Goal: Information Seeking & Learning: Compare options

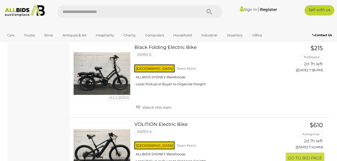
scroll to position [907, 0]
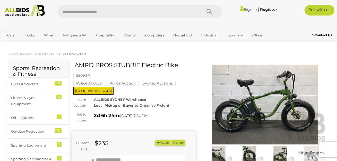
click at [280, 117] on img at bounding box center [266, 104] width 124 height 80
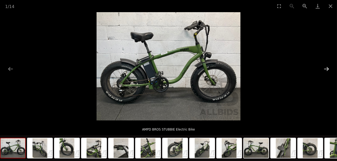
click at [328, 66] on button "Next slide" at bounding box center [326, 69] width 11 height 10
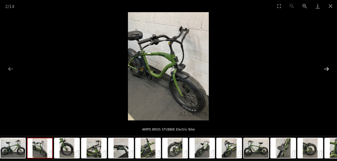
click at [328, 66] on button "Next slide" at bounding box center [326, 69] width 11 height 10
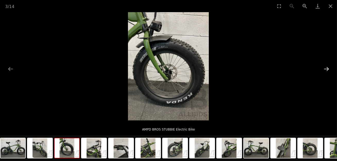
click at [328, 66] on button "Next slide" at bounding box center [326, 69] width 11 height 10
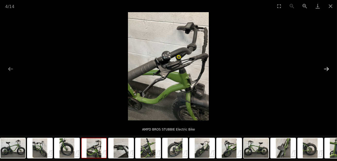
click at [328, 66] on button "Next slide" at bounding box center [326, 69] width 11 height 10
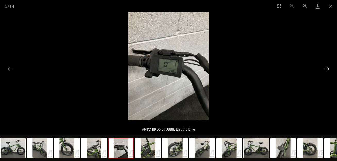
click at [328, 66] on button "Next slide" at bounding box center [326, 69] width 11 height 10
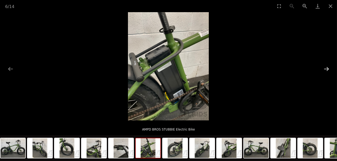
click at [328, 66] on button "Next slide" at bounding box center [326, 69] width 11 height 10
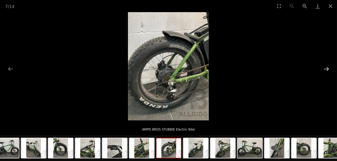
click at [328, 66] on button "Next slide" at bounding box center [326, 69] width 11 height 10
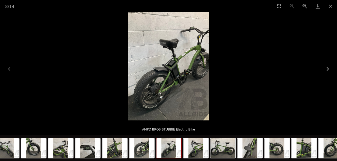
click at [328, 66] on button "Next slide" at bounding box center [326, 69] width 11 height 10
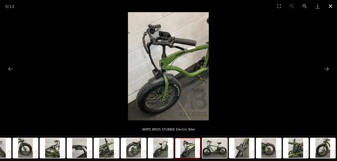
click at [333, 6] on button "Close gallery" at bounding box center [330, 6] width 13 height 12
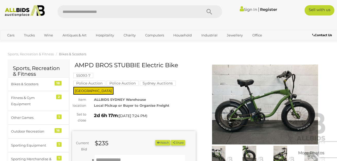
drag, startPoint x: 178, startPoint y: 66, endPoint x: 84, endPoint y: 67, distance: 94.8
click at [84, 67] on h1 "AMPD BROS STUBBIE Electric Bike" at bounding box center [135, 65] width 120 height 6
drag, startPoint x: 76, startPoint y: 67, endPoint x: 184, endPoint y: 66, distance: 108.3
click at [184, 66] on h1 "AMPD BROS STUBBIE Electric Bike" at bounding box center [135, 65] width 120 height 6
copy h1 "AMPD BROS STUBBIE Electric Bike"
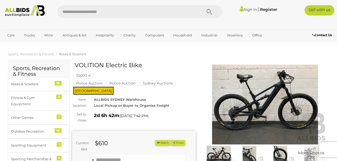
click at [272, 111] on img at bounding box center [266, 104] width 124 height 80
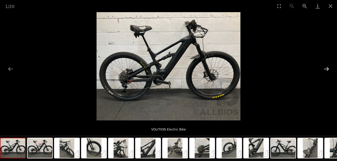
click at [327, 69] on button "Next slide" at bounding box center [326, 69] width 11 height 10
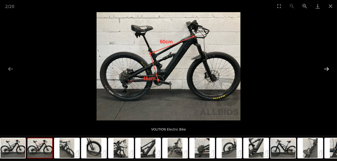
click at [327, 69] on button "Next slide" at bounding box center [326, 69] width 11 height 10
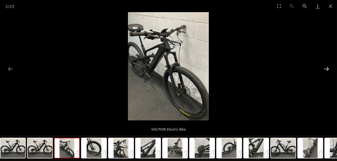
click at [327, 69] on button "Next slide" at bounding box center [326, 69] width 11 height 10
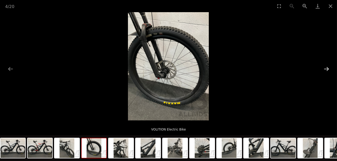
click at [327, 69] on button "Next slide" at bounding box center [326, 69] width 11 height 10
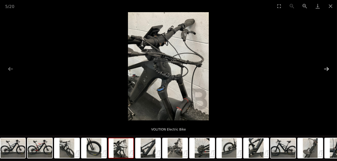
click at [327, 69] on button "Next slide" at bounding box center [326, 69] width 11 height 10
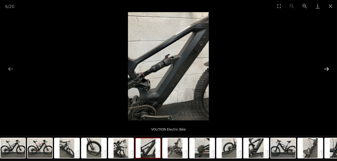
click at [327, 69] on button "Next slide" at bounding box center [326, 69] width 11 height 10
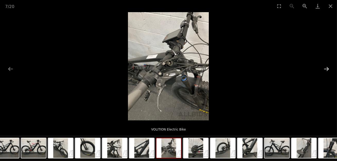
click at [328, 69] on button "Next slide" at bounding box center [326, 69] width 11 height 10
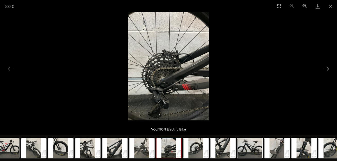
click at [324, 68] on button "Next slide" at bounding box center [326, 69] width 11 height 10
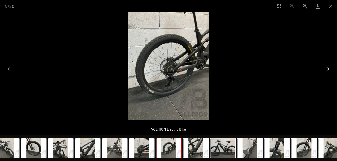
click at [324, 68] on button "Next slide" at bounding box center [326, 69] width 11 height 10
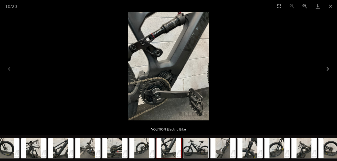
click at [324, 68] on button "Next slide" at bounding box center [326, 69] width 11 height 10
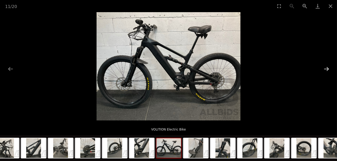
click at [324, 68] on button "Next slide" at bounding box center [326, 69] width 11 height 10
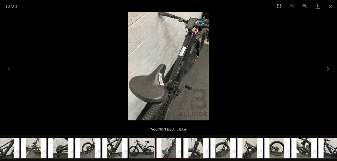
click at [324, 68] on button "Next slide" at bounding box center [326, 69] width 11 height 10
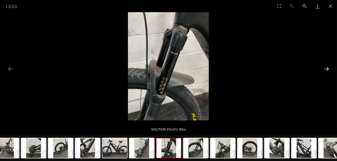
click at [324, 68] on button "Next slide" at bounding box center [326, 69] width 11 height 10
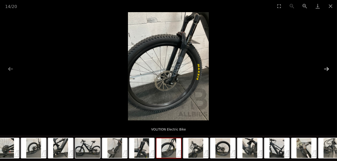
click at [324, 68] on button "Next slide" at bounding box center [326, 69] width 11 height 10
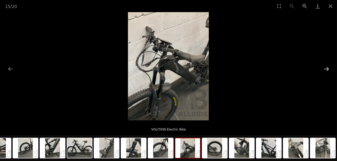
click at [324, 68] on button "Next slide" at bounding box center [326, 69] width 11 height 10
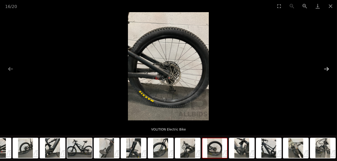
click at [324, 68] on button "Next slide" at bounding box center [326, 69] width 11 height 10
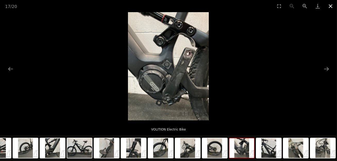
click at [333, 7] on button "Close gallery" at bounding box center [330, 6] width 13 height 12
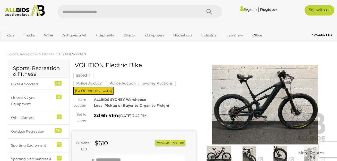
drag, startPoint x: 142, startPoint y: 63, endPoint x: 74, endPoint y: 64, distance: 68.0
click at [74, 63] on div "VOLITION Electric Bike 55093-4 Police Auction Police Auction Sydney Auctions NS…" at bounding box center [134, 152] width 124 height 181
drag, startPoint x: 76, startPoint y: 65, endPoint x: 144, endPoint y: 67, distance: 67.8
click at [144, 67] on h1 "VOLITION Electric Bike" at bounding box center [135, 65] width 120 height 6
